Goal: Download file/media

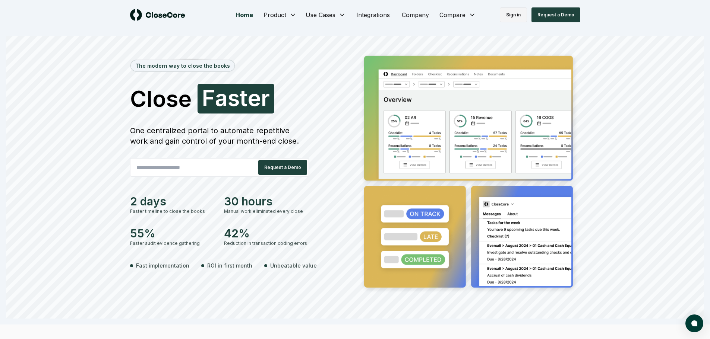
click at [514, 19] on link "Sign in" at bounding box center [513, 14] width 27 height 15
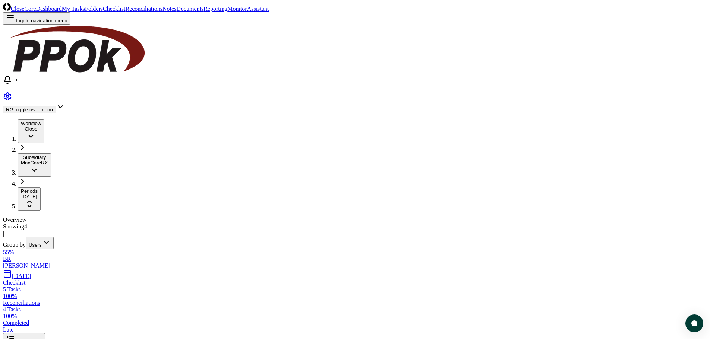
click at [103, 12] on link "Folders" at bounding box center [94, 9] width 18 height 6
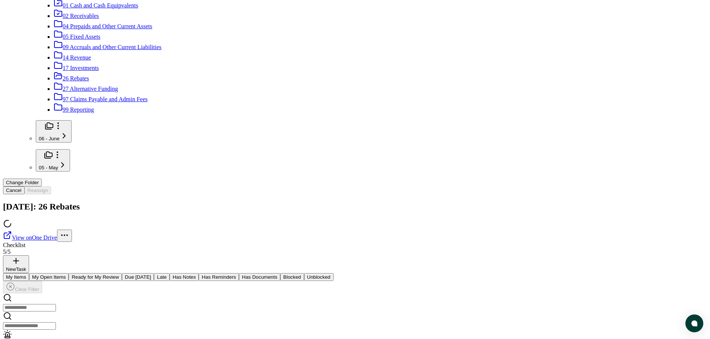
scroll to position [186, 0]
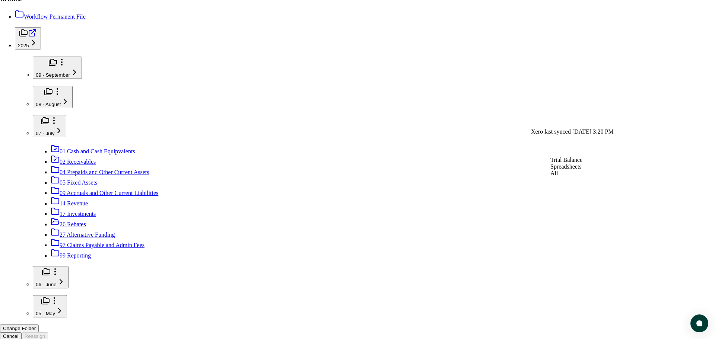
click at [563, 177] on div "All" at bounding box center [567, 173] width 32 height 7
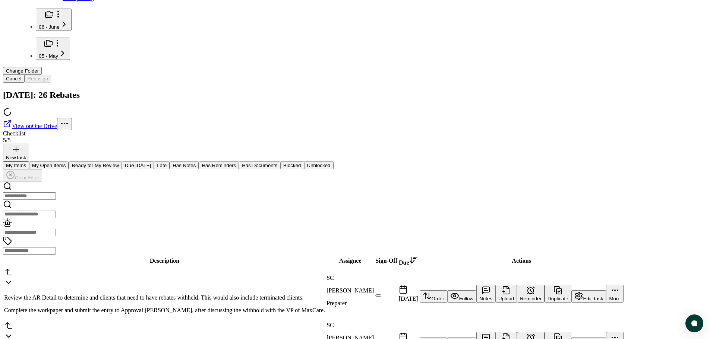
scroll to position [522, 0]
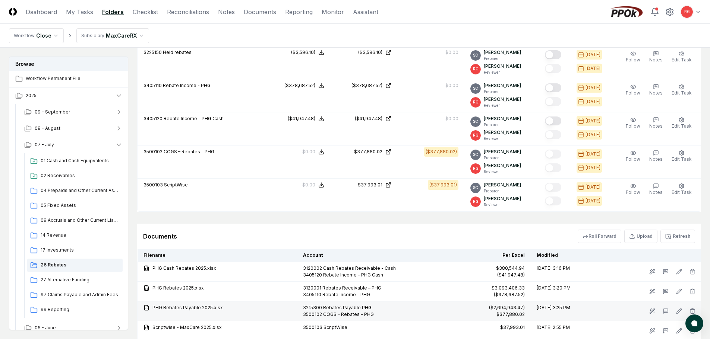
scroll to position [24, 0]
